Goal: Task Accomplishment & Management: Use online tool/utility

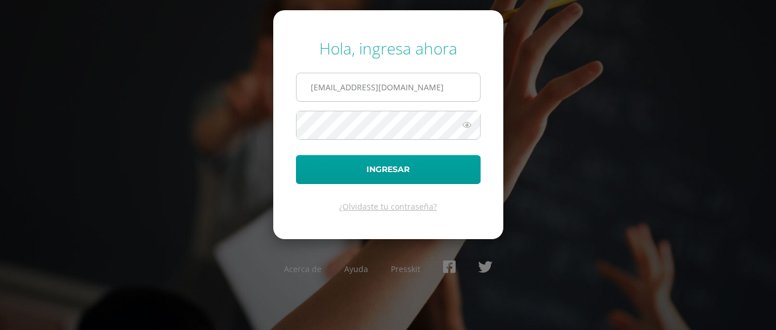
scroll to position [0, 19]
type input "[EMAIL_ADDRESS][DOMAIN_NAME]"
click at [469, 124] on icon at bounding box center [466, 125] width 15 height 14
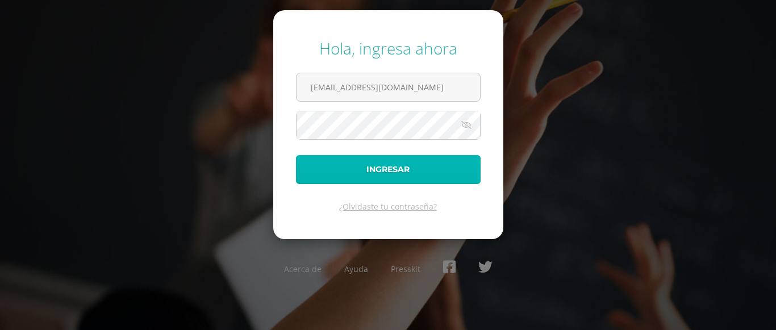
click at [365, 169] on button "Ingresar" at bounding box center [388, 169] width 185 height 29
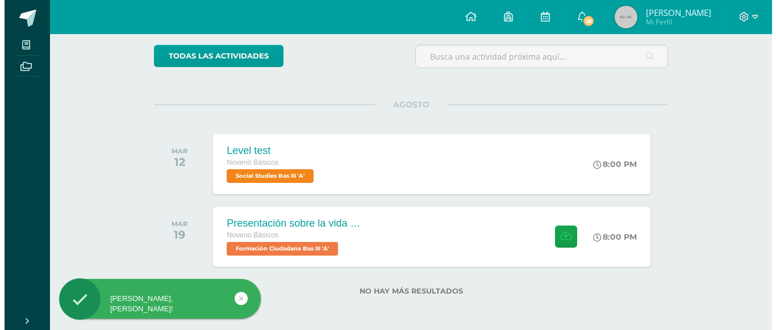
scroll to position [91, 0]
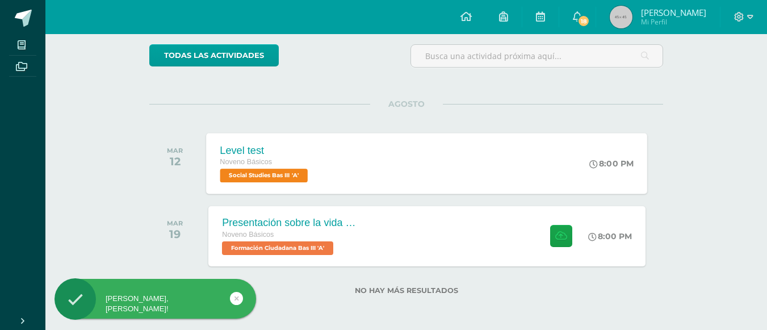
click at [329, 171] on div "Level test Noveno Básicos Social Studies Bas III 'A' 8:00 PM Level test Social …" at bounding box center [427, 163] width 441 height 61
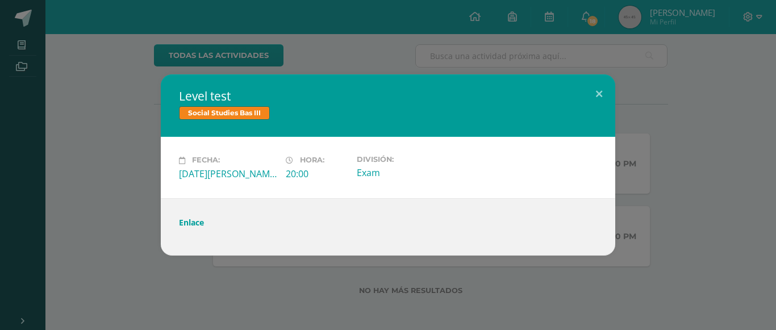
click at [189, 228] on div at bounding box center [388, 232] width 418 height 9
click at [186, 220] on link "Enlace" at bounding box center [191, 222] width 25 height 11
